Goal: Task Accomplishment & Management: Use online tool/utility

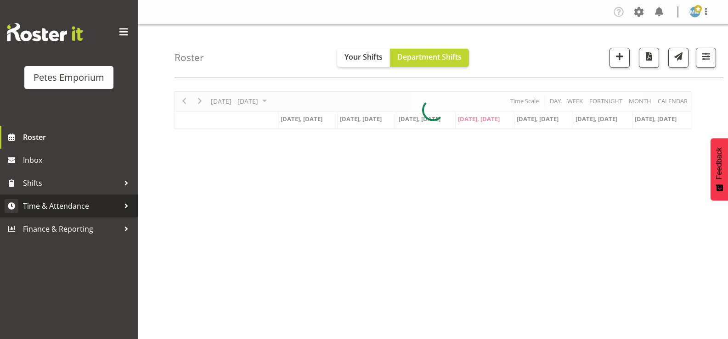
click at [85, 205] on span "Time & Attendance" at bounding box center [71, 206] width 96 height 14
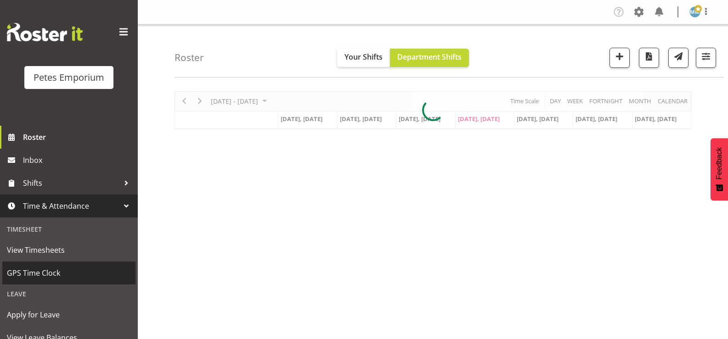
click at [49, 273] on span "GPS Time Clock" at bounding box center [69, 273] width 124 height 14
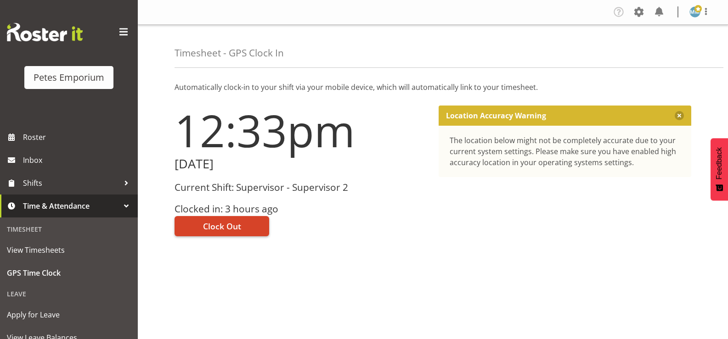
click at [223, 224] on span "Clock Out" at bounding box center [222, 227] width 38 height 12
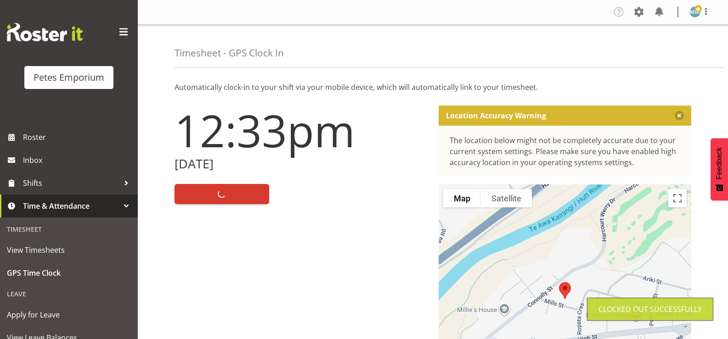
click at [695, 12] on span at bounding box center [698, 8] width 7 height 7
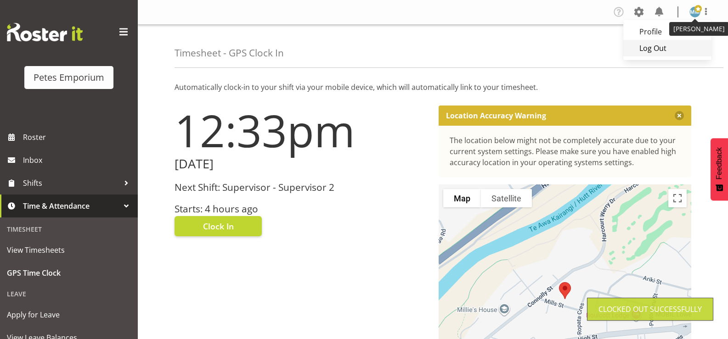
click at [652, 50] on link "Log Out" at bounding box center [667, 48] width 88 height 17
